Goal: Navigation & Orientation: Find specific page/section

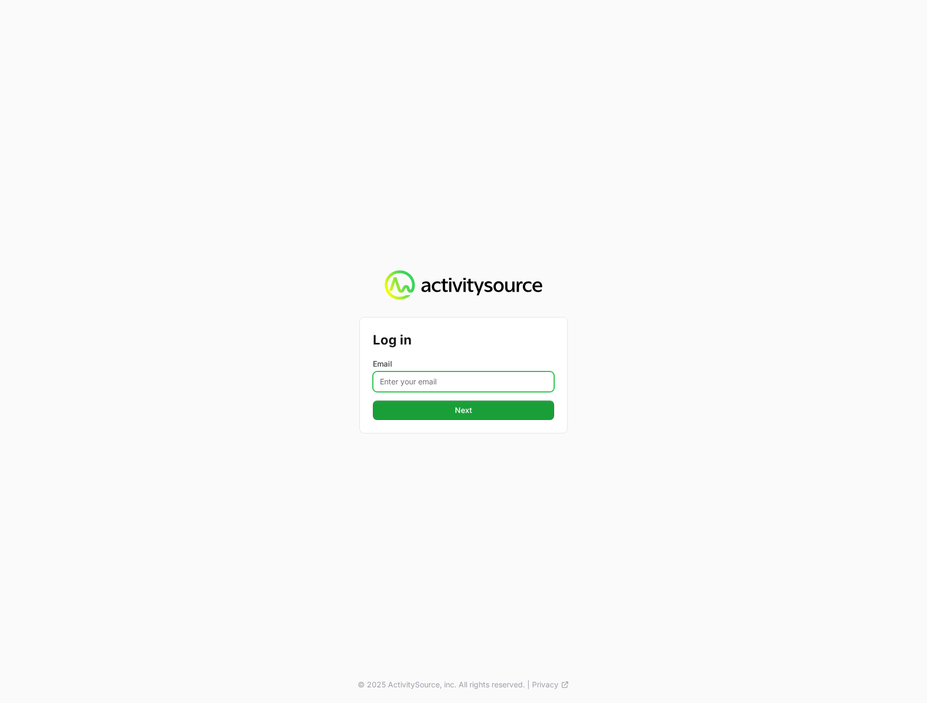
click at [422, 378] on input "Email" at bounding box center [463, 382] width 181 height 20
type input "[PERSON_NAME][EMAIL_ADDRESS][DOMAIN_NAME]"
click at [790, 392] on div "Log in Email [PERSON_NAME][EMAIL_ADDRESS][DOMAIN_NAME] Next Next © 2025 Activit…" at bounding box center [463, 351] width 927 height 703
click at [489, 410] on span "Next" at bounding box center [463, 410] width 168 height 13
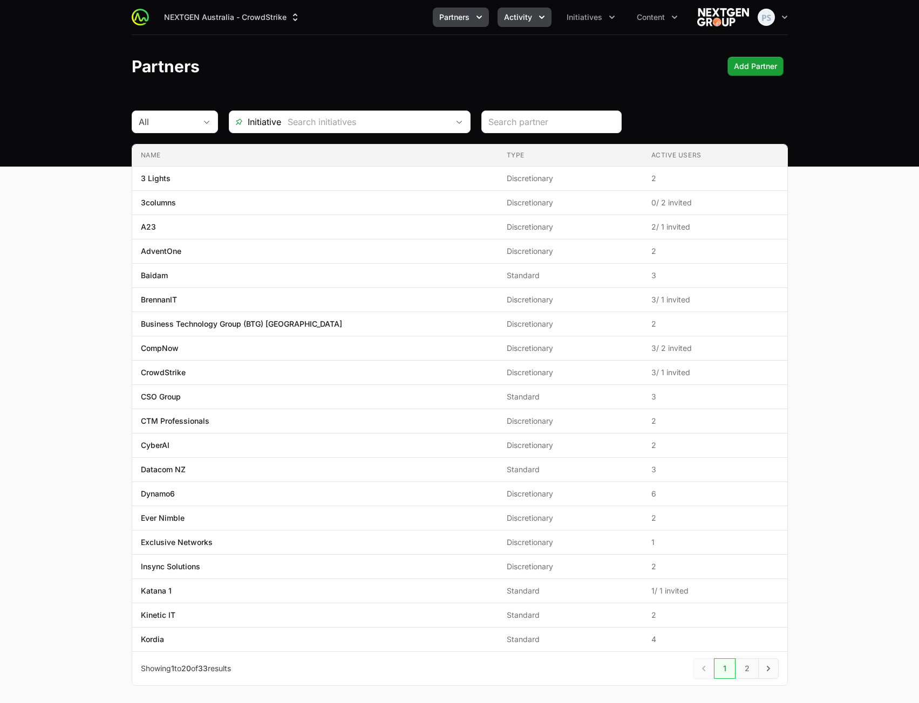
click at [516, 16] on span "Activity" at bounding box center [518, 17] width 28 height 11
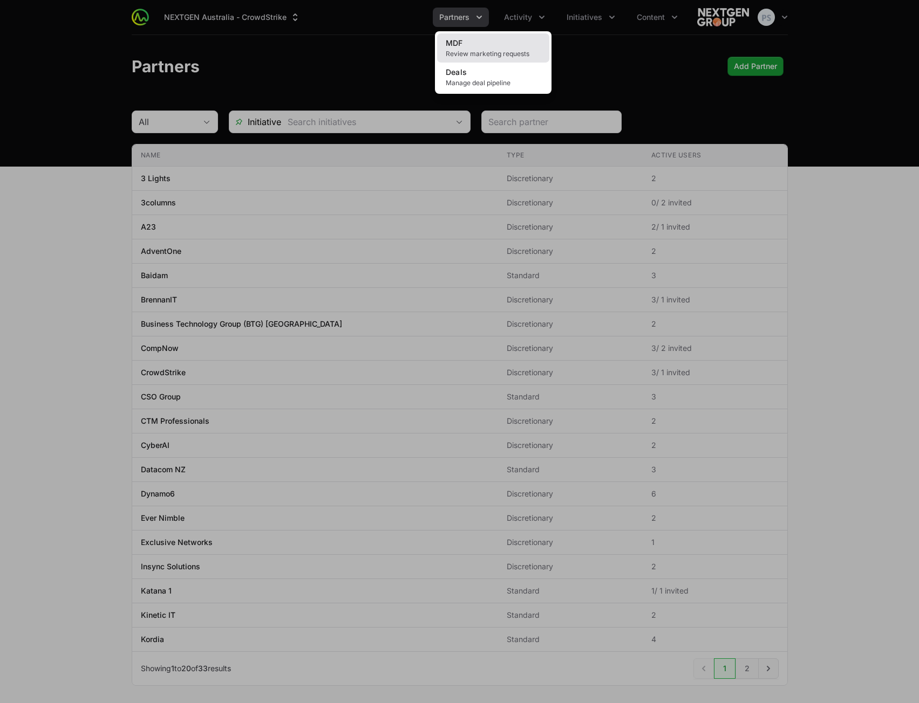
click at [508, 51] on span "Review marketing requests" at bounding box center [493, 54] width 95 height 9
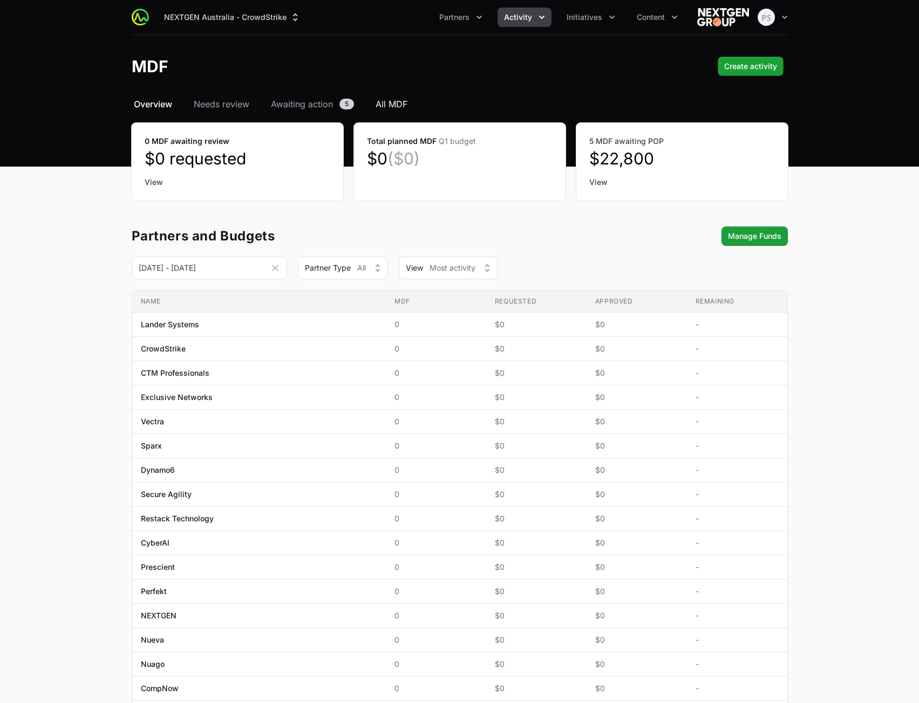
click at [382, 104] on span "All MDF" at bounding box center [391, 104] width 32 height 13
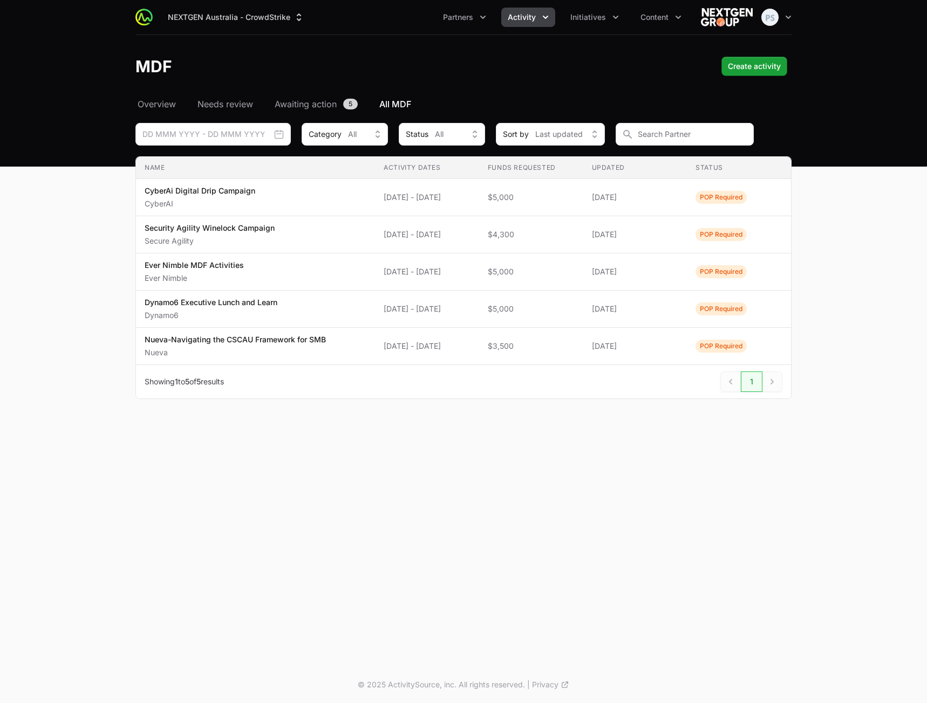
click at [524, 23] on button "Activity" at bounding box center [528, 17] width 54 height 19
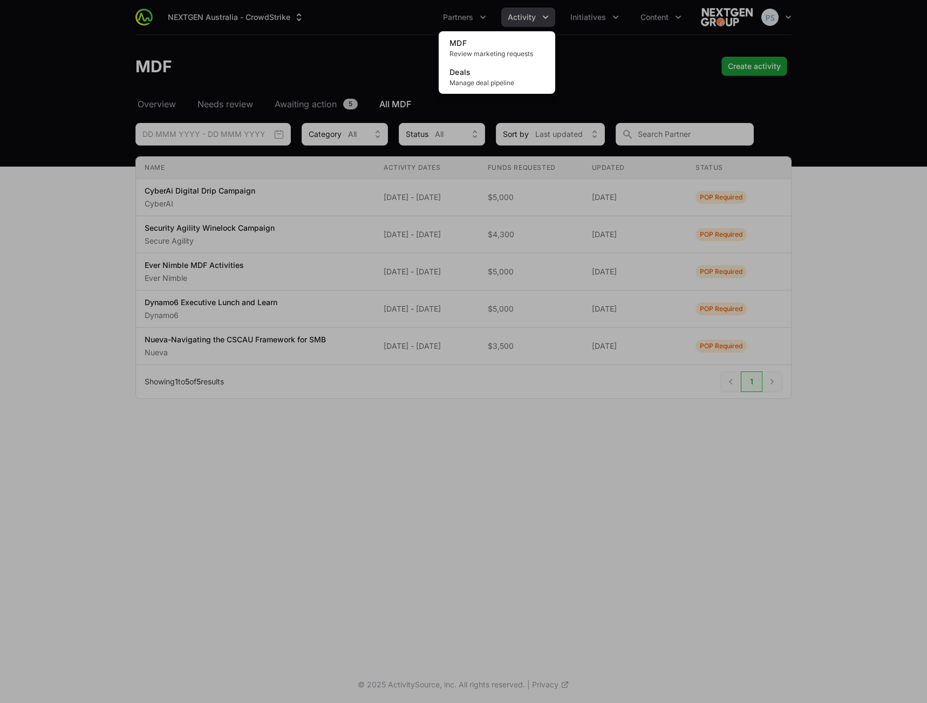
click at [586, 38] on div "Activity menu" at bounding box center [463, 351] width 927 height 703
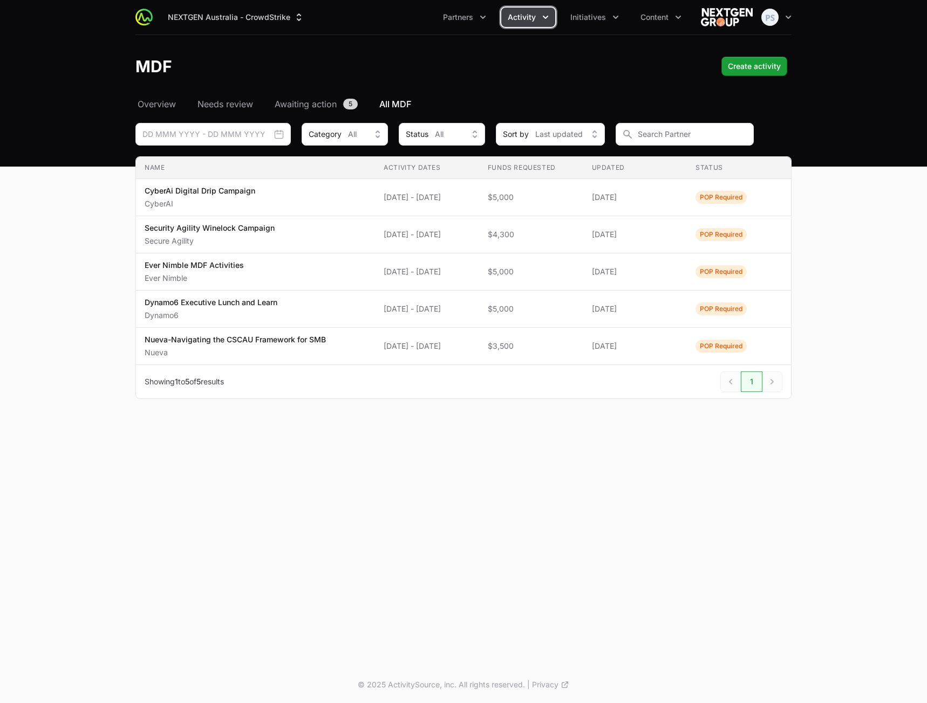
click at [525, 20] on span "Activity" at bounding box center [522, 17] width 28 height 11
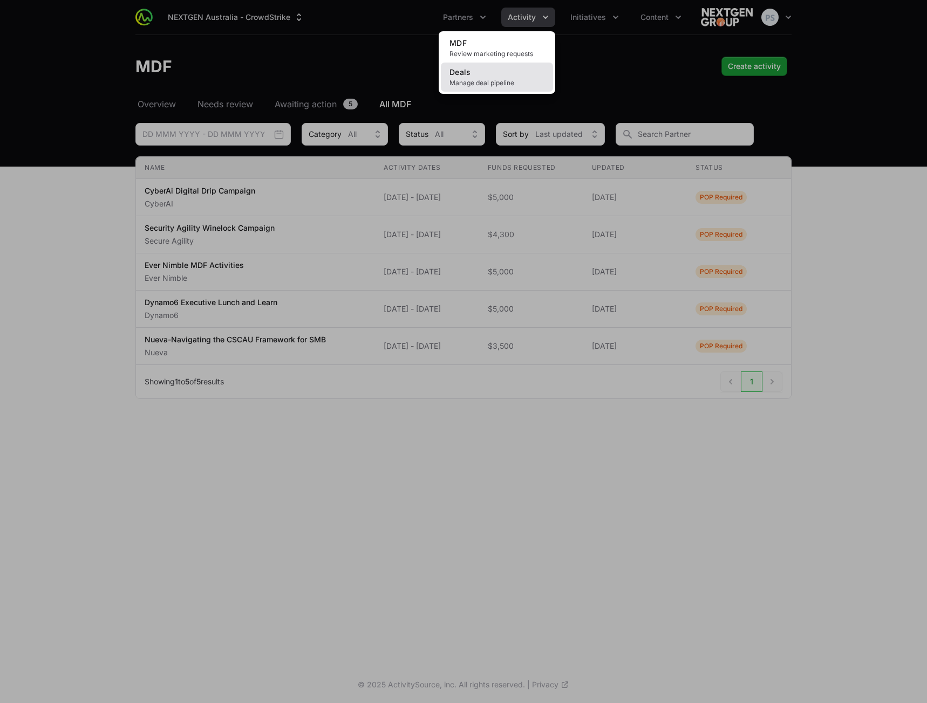
click at [519, 70] on link "Deals Manage deal pipeline" at bounding box center [497, 77] width 112 height 29
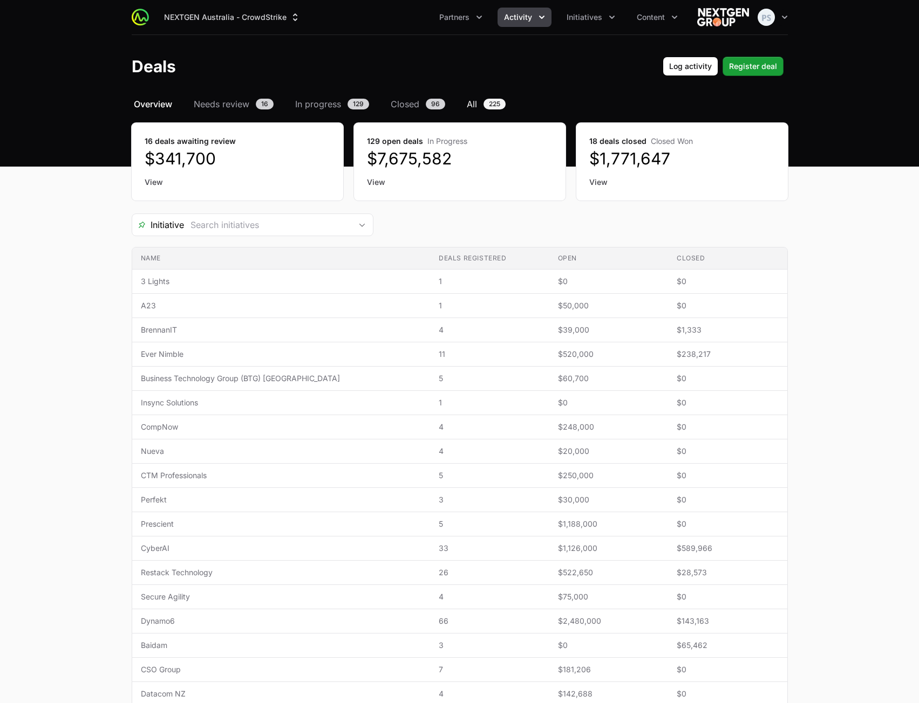
click at [479, 104] on link "All 225" at bounding box center [485, 104] width 43 height 13
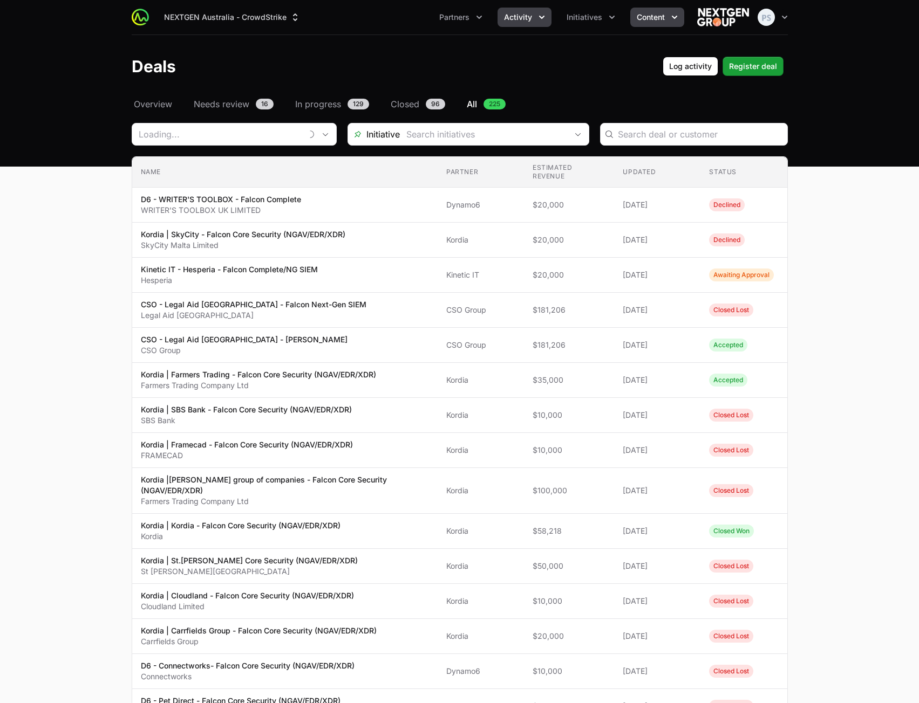
click at [644, 20] on span "Content" at bounding box center [650, 17] width 28 height 11
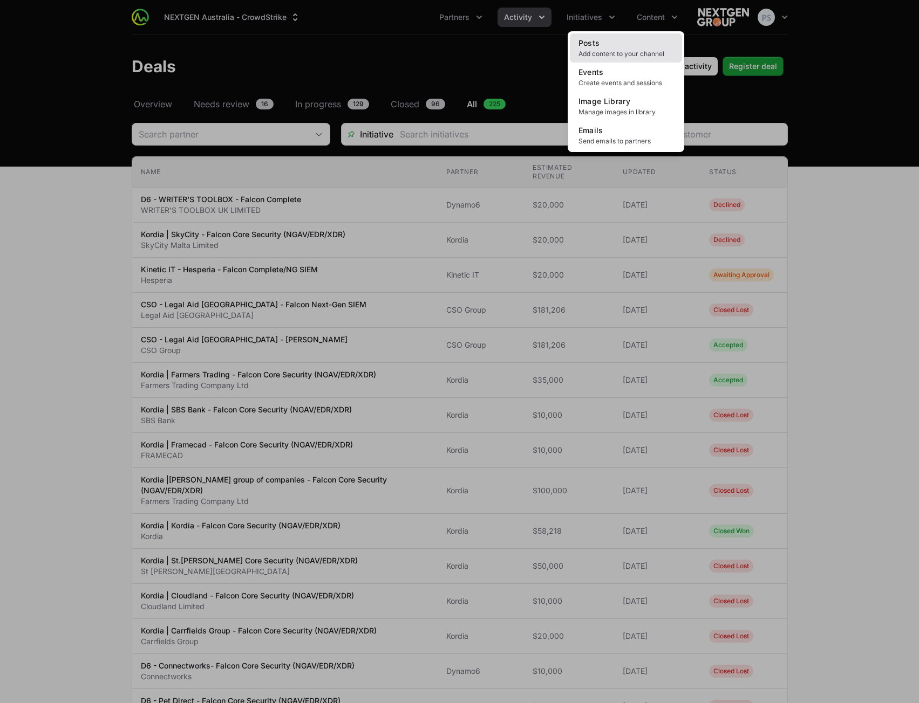
click at [620, 40] on link "Posts Add content to your channel" at bounding box center [626, 47] width 112 height 29
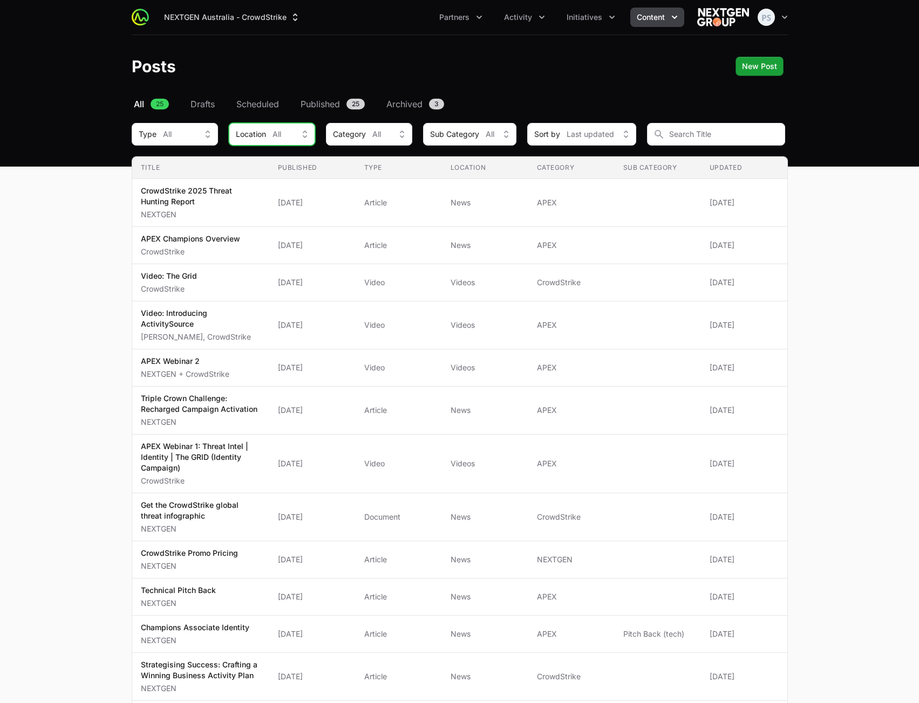
click at [272, 129] on div "Location All" at bounding box center [264, 134] width 57 height 11
click at [354, 128] on button "Category All" at bounding box center [369, 134] width 86 height 23
drag, startPoint x: 458, startPoint y: 135, endPoint x: 517, endPoint y: 143, distance: 58.7
click at [460, 135] on span "Sub Category" at bounding box center [454, 134] width 49 height 11
click at [873, 161] on main "Select a tab All Drafts Scheduled Published Archived All 25 Drafts Scheduled Pu…" at bounding box center [459, 709] width 919 height 1223
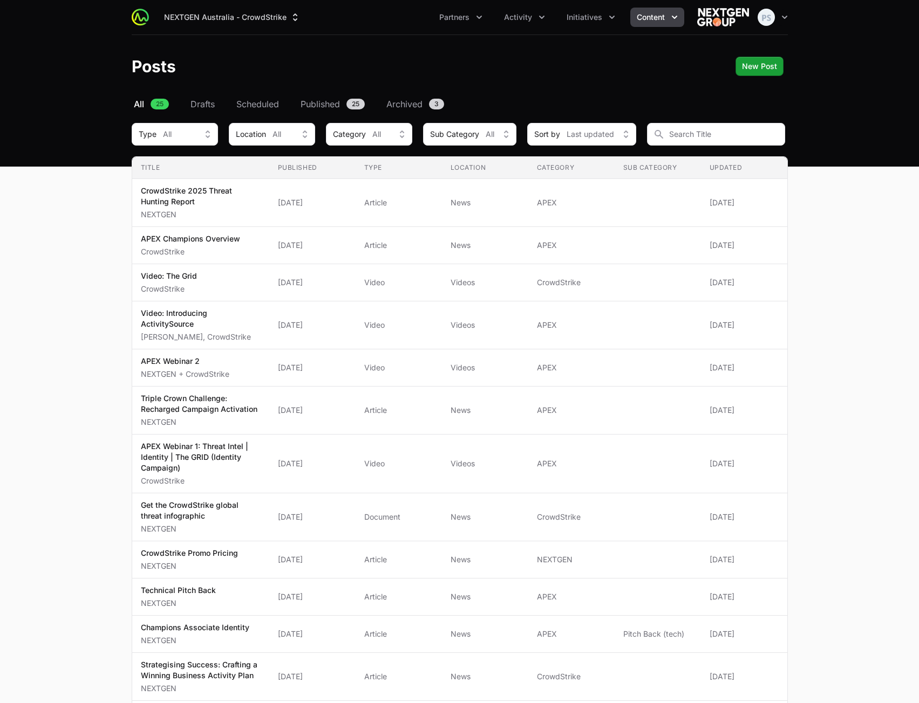
click at [667, 84] on header "Posts New Post New Post" at bounding box center [459, 66] width 919 height 63
